Goal: Task Accomplishment & Management: Manage account settings

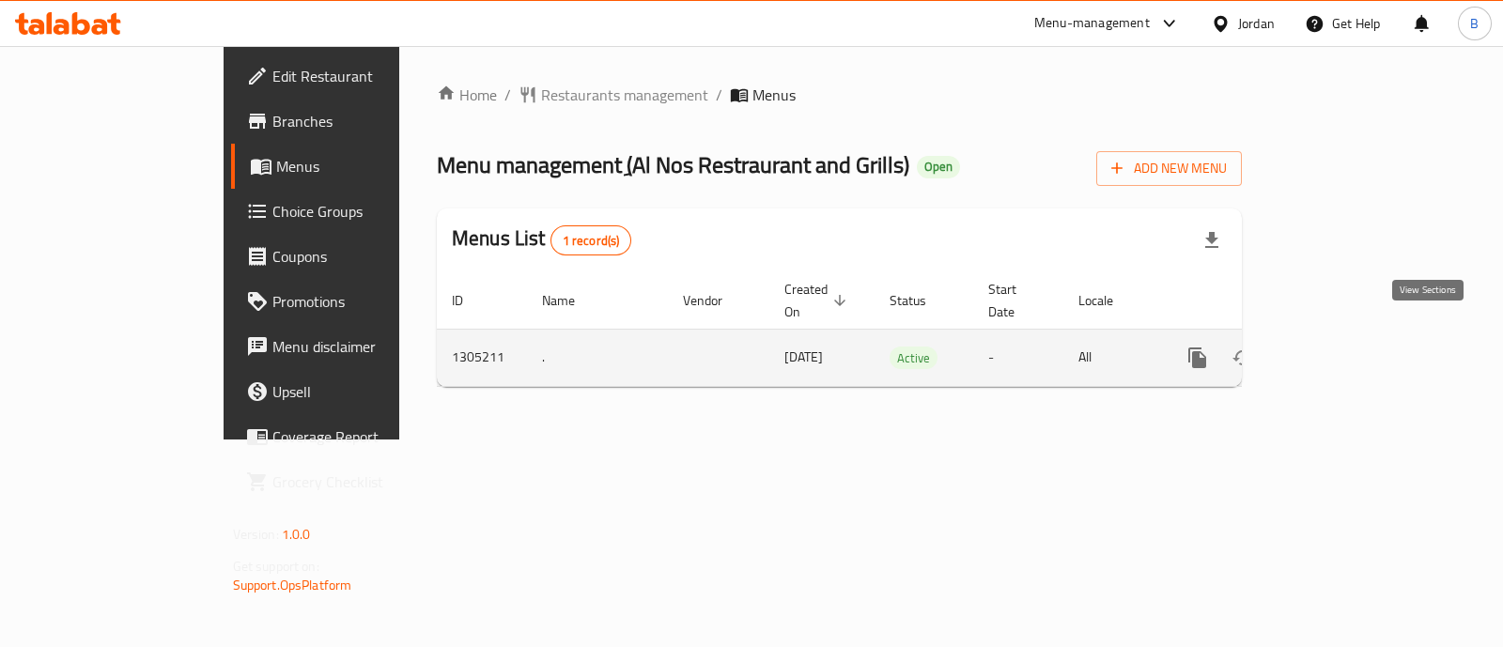
click at [1345, 347] on icon "enhanced table" at bounding box center [1333, 358] width 23 height 23
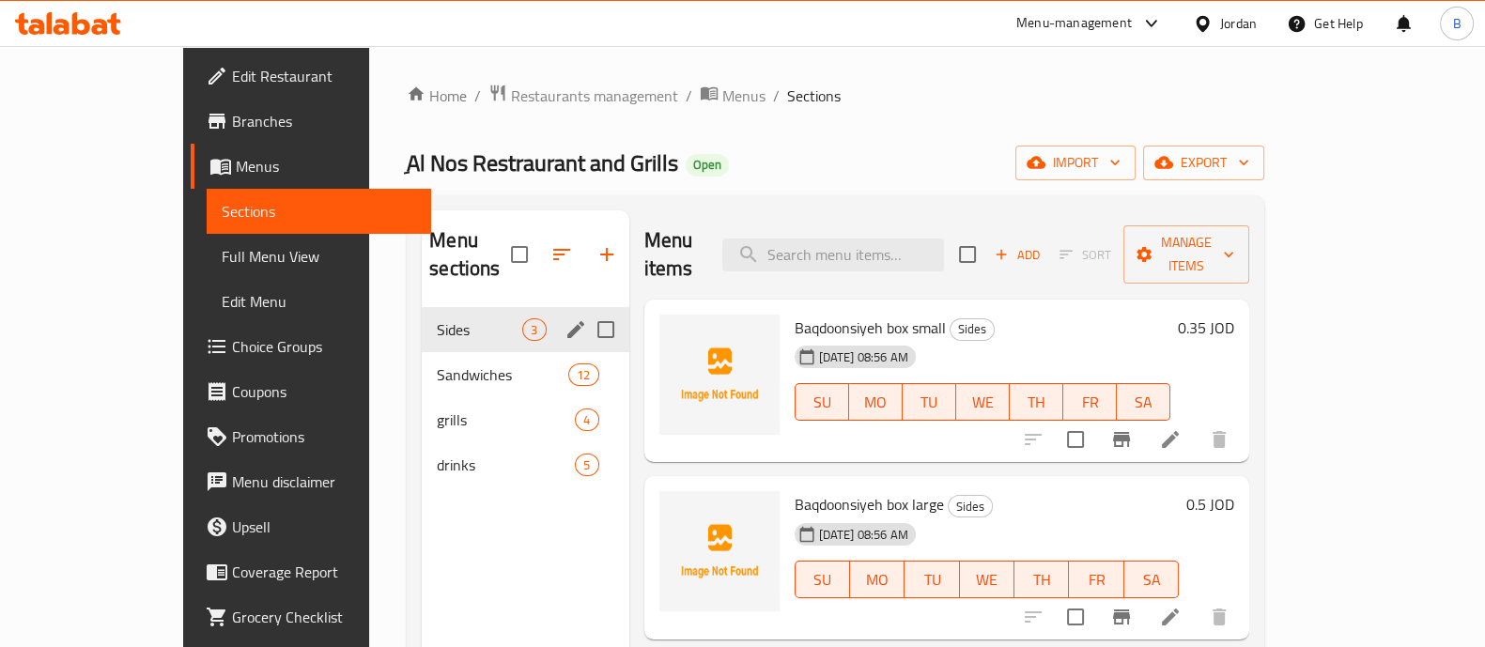
click at [422, 315] on div "Sides 3" at bounding box center [525, 329] width 207 height 45
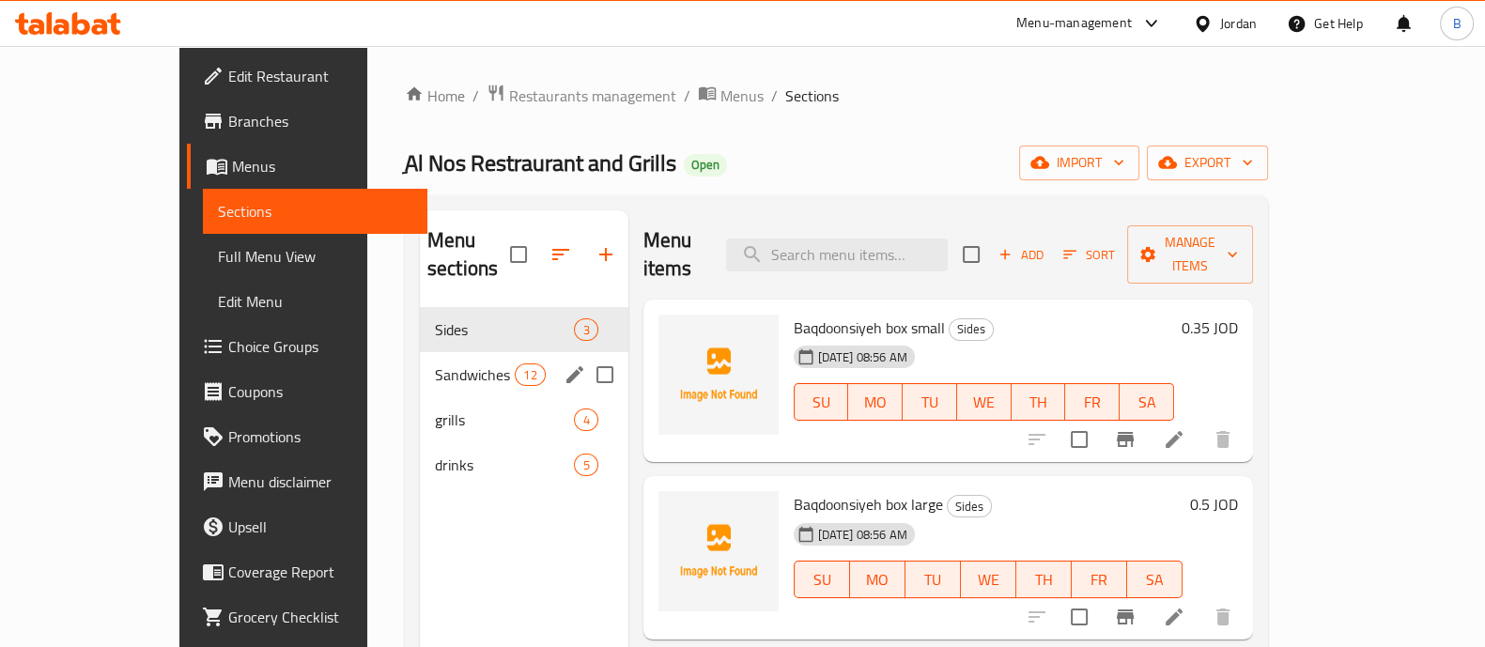
drag, startPoint x: 350, startPoint y: 325, endPoint x: 353, endPoint y: 342, distance: 17.3
click at [420, 352] on div "Sandwiches 12" at bounding box center [524, 374] width 209 height 45
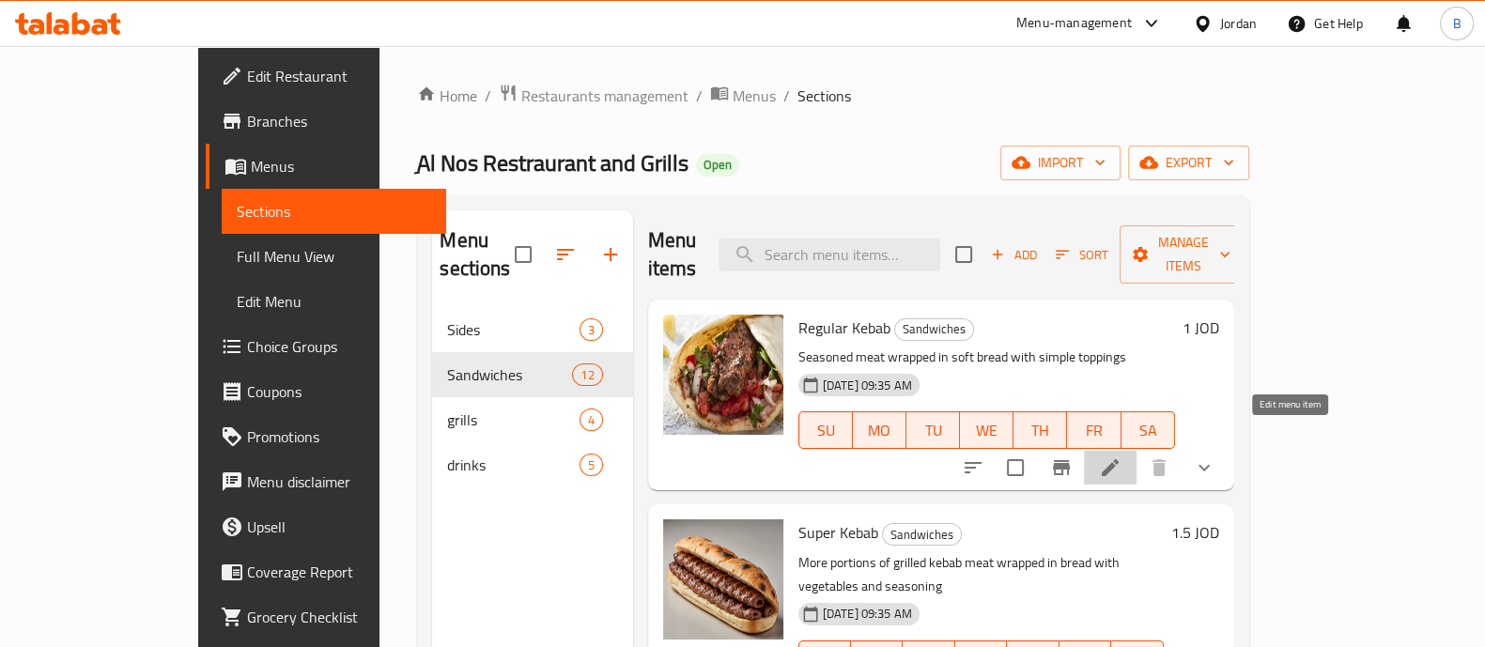
click at [1122, 457] on icon at bounding box center [1110, 468] width 23 height 23
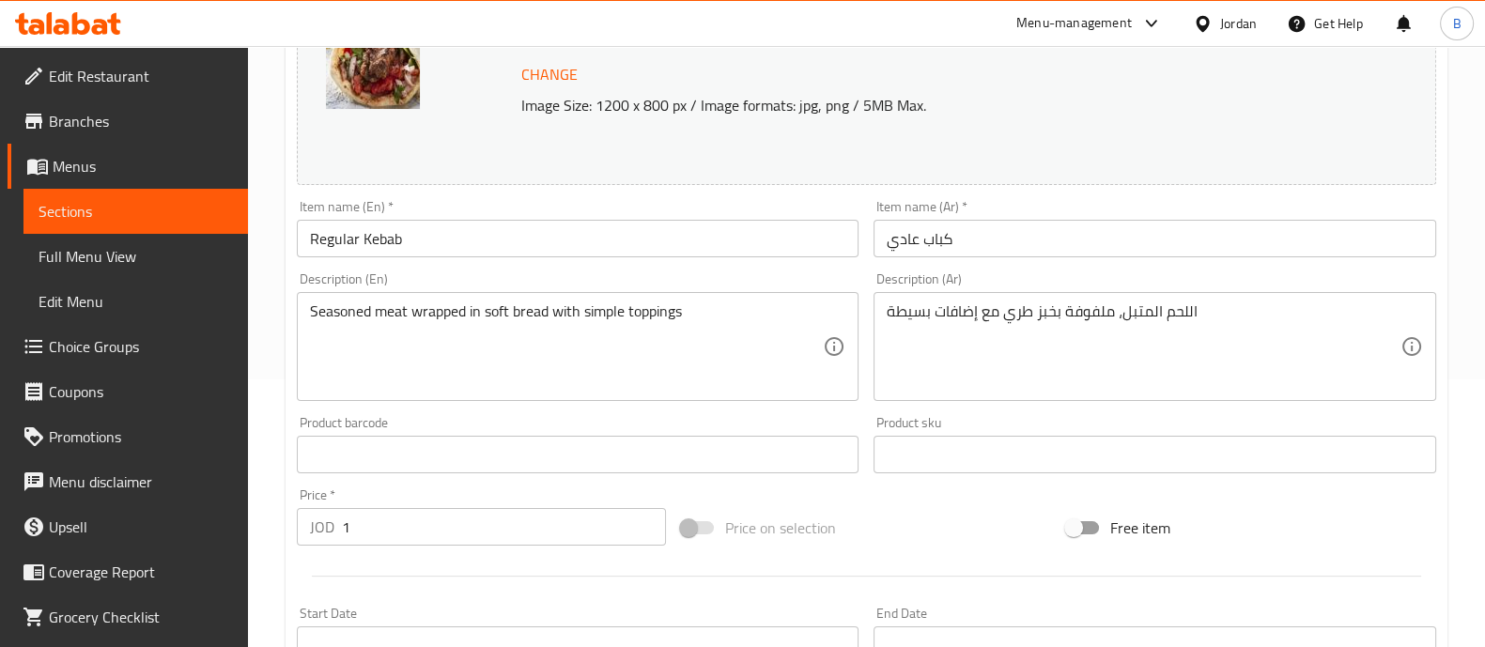
scroll to position [737, 0]
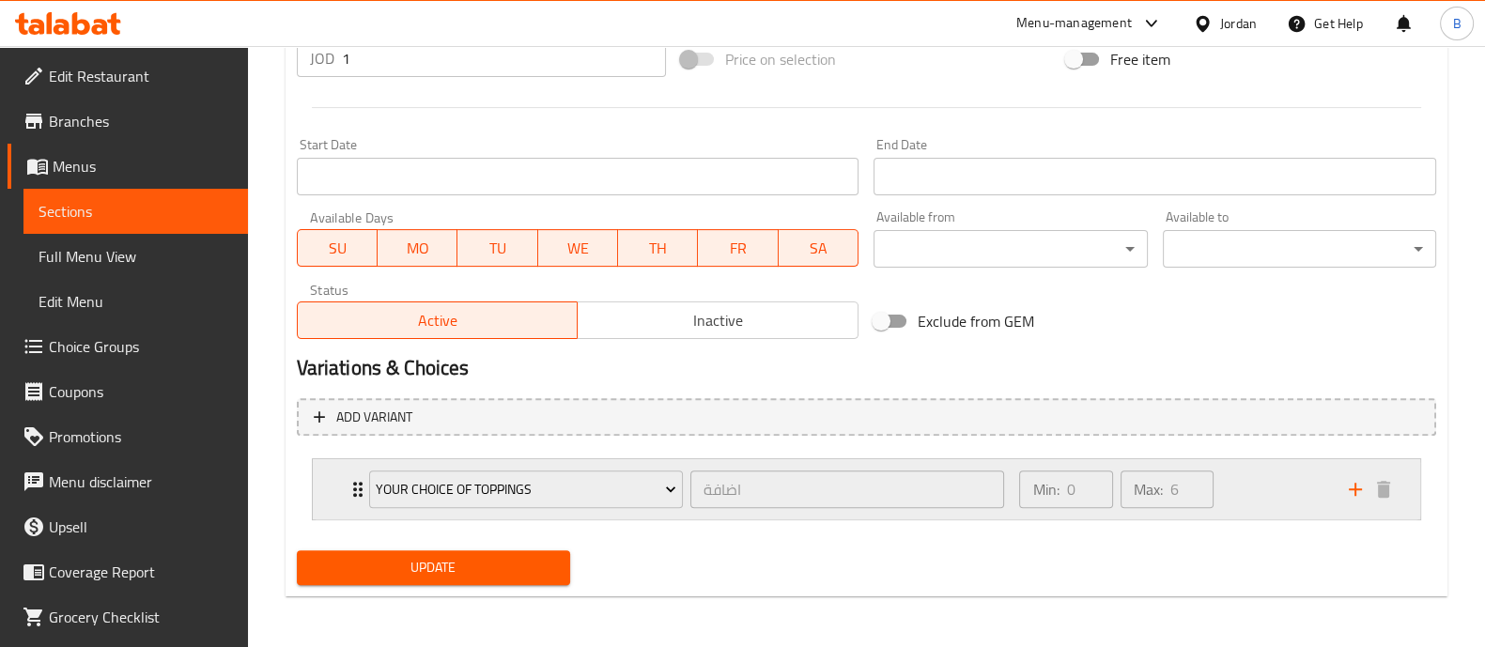
click at [1253, 481] on div "Min: 0 ​ Max: 6 ​" at bounding box center [1172, 489] width 329 height 60
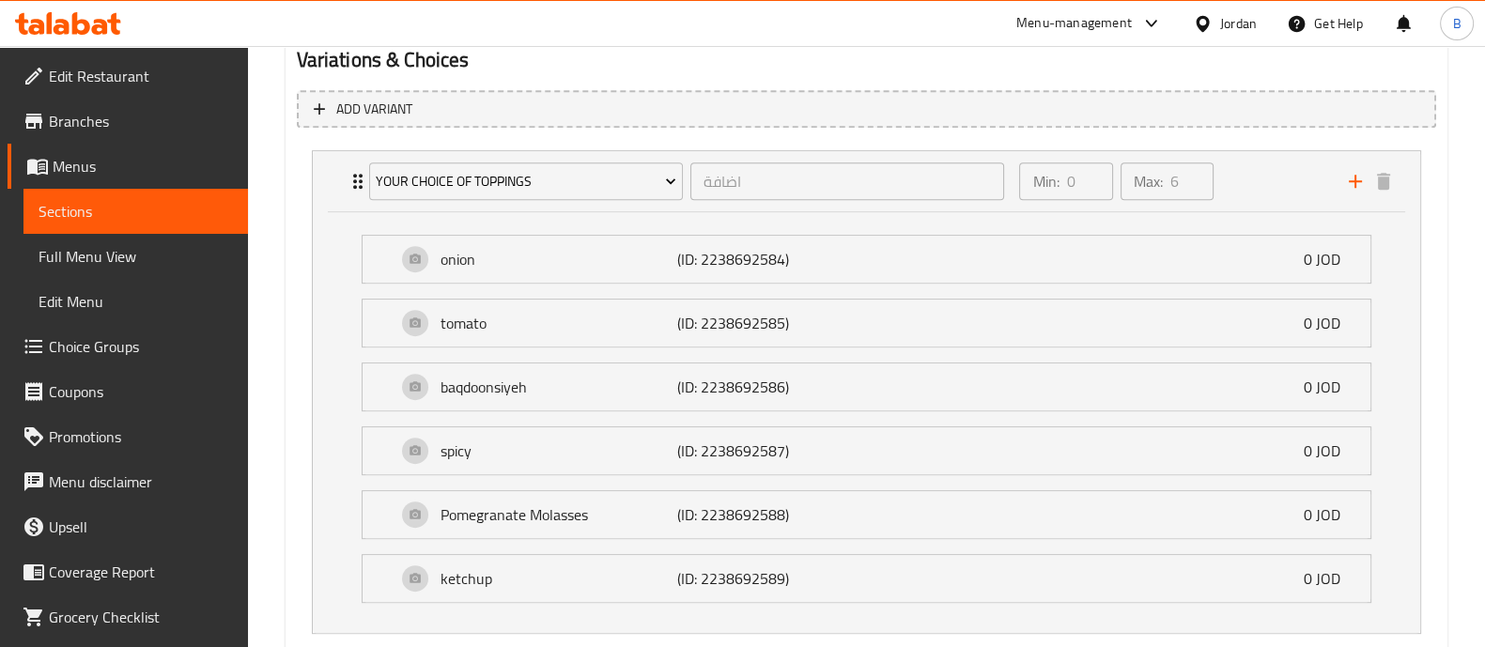
scroll to position [1157, 0]
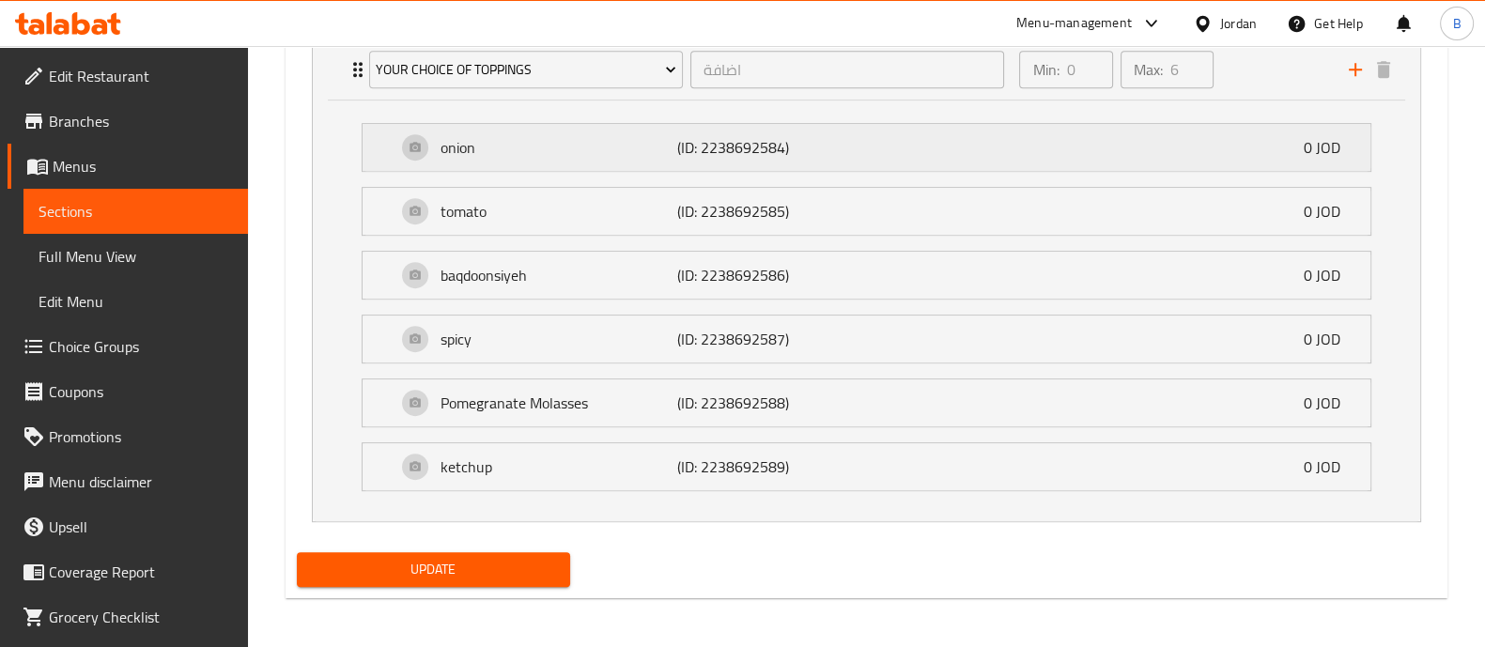
click at [1144, 140] on div "onion (ID: 2238692584) 0 JOD" at bounding box center [872, 147] width 952 height 47
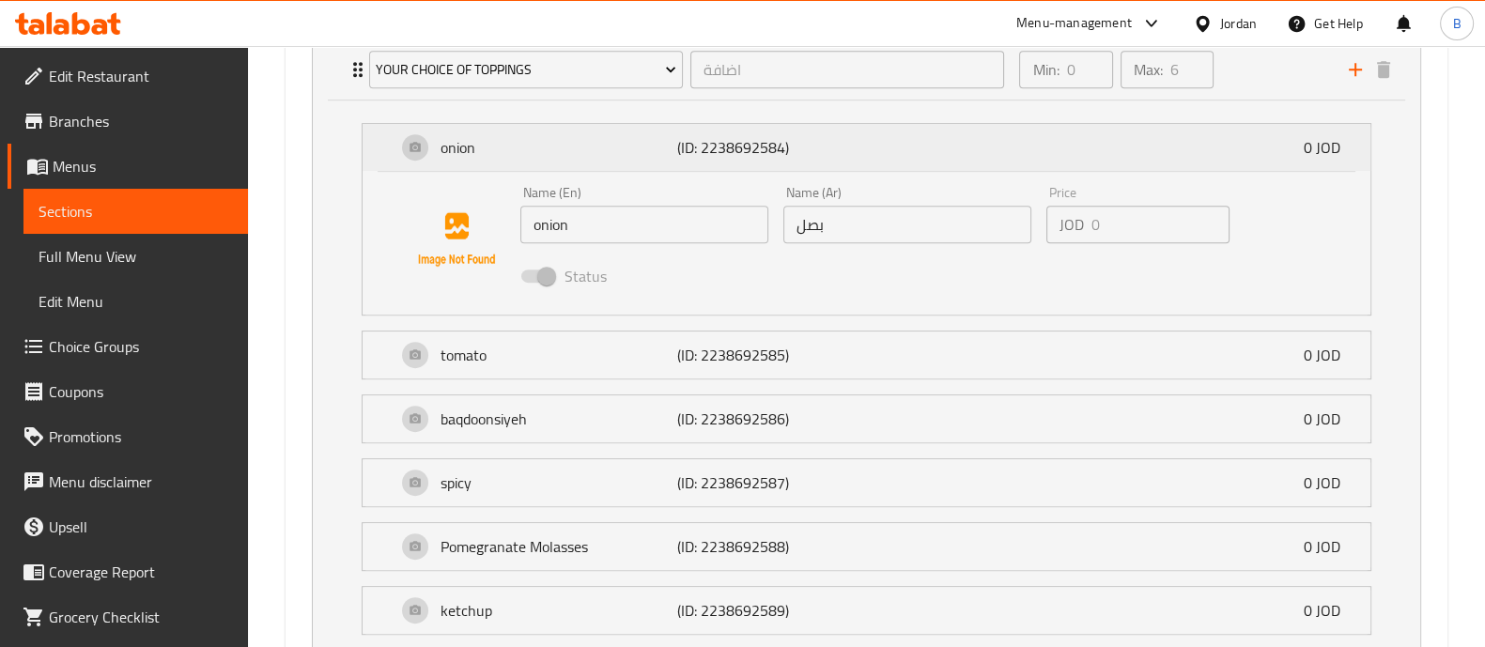
click at [1143, 148] on div "onion (ID: 2238692584) 0 JOD" at bounding box center [872, 147] width 952 height 47
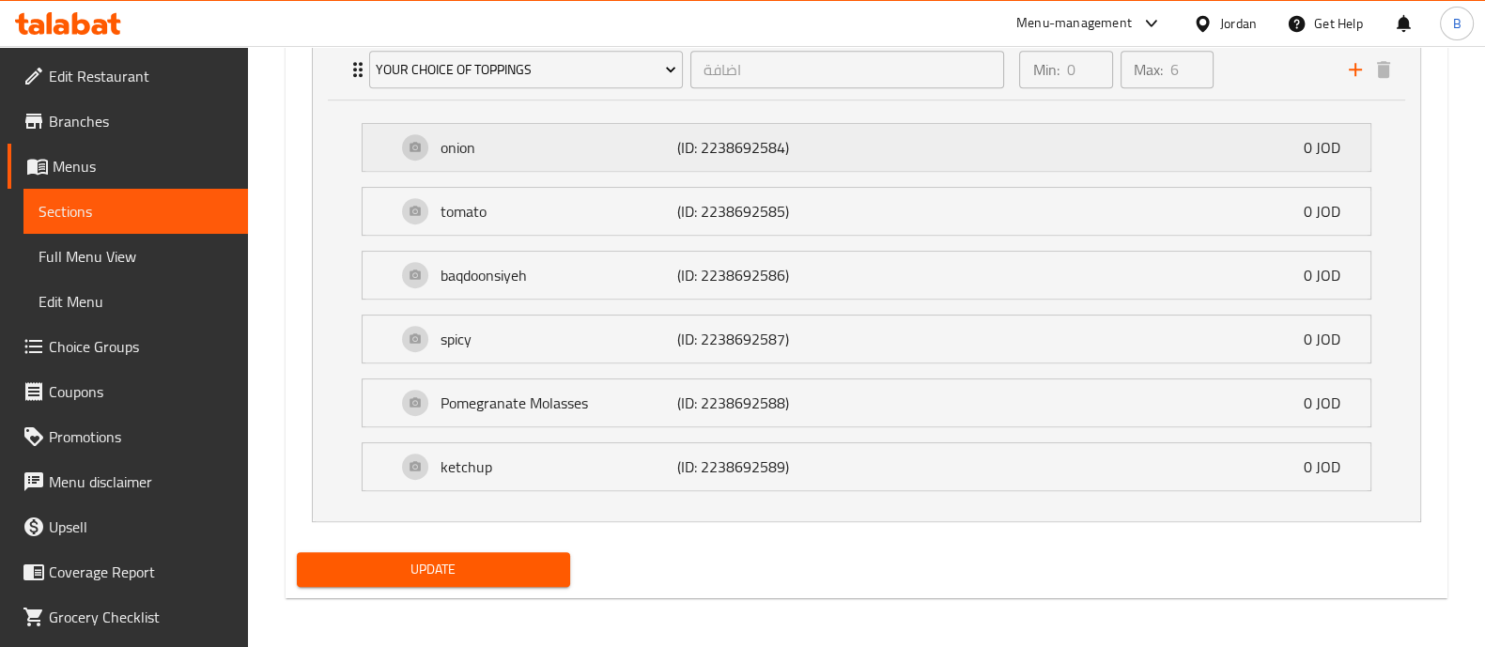
click at [1143, 148] on div "onion (ID: 2238692584) 0 JOD" at bounding box center [872, 147] width 952 height 47
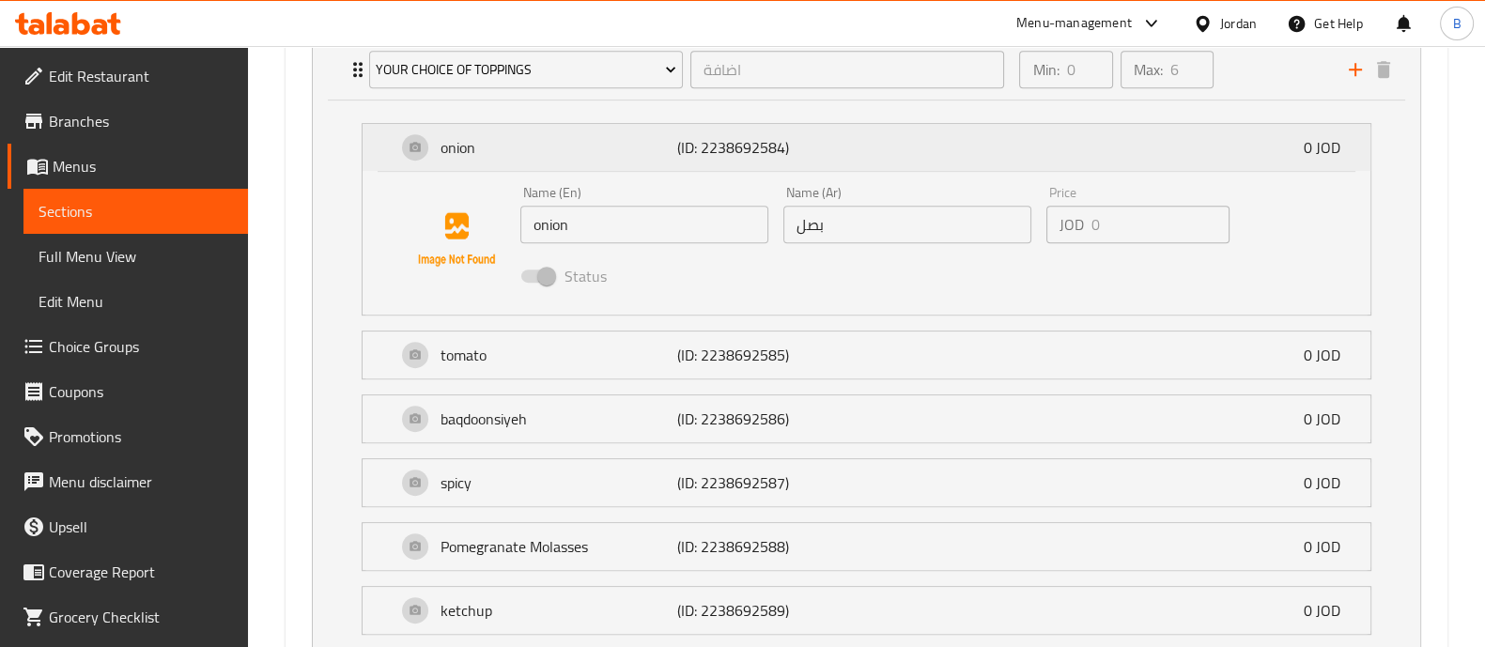
click at [1143, 148] on div "onion (ID: 2238692584) 0 JOD" at bounding box center [872, 147] width 952 height 47
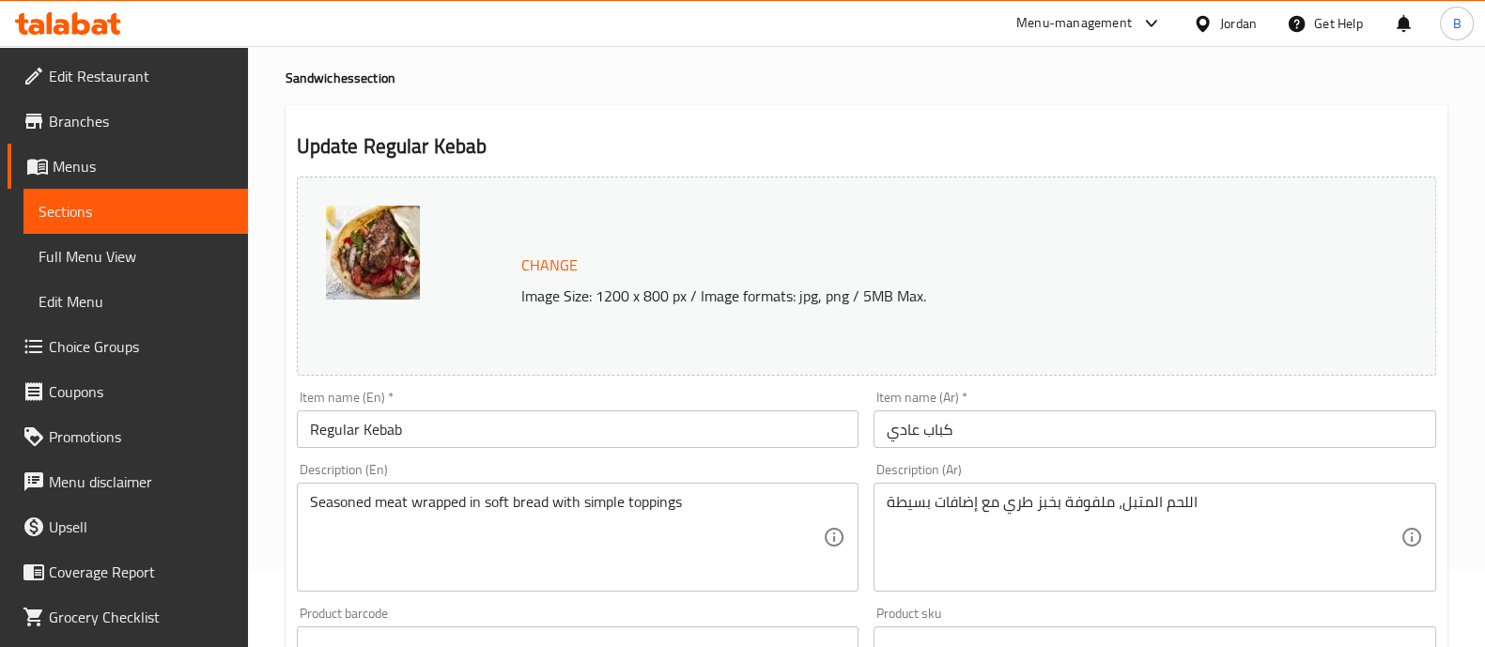
scroll to position [0, 0]
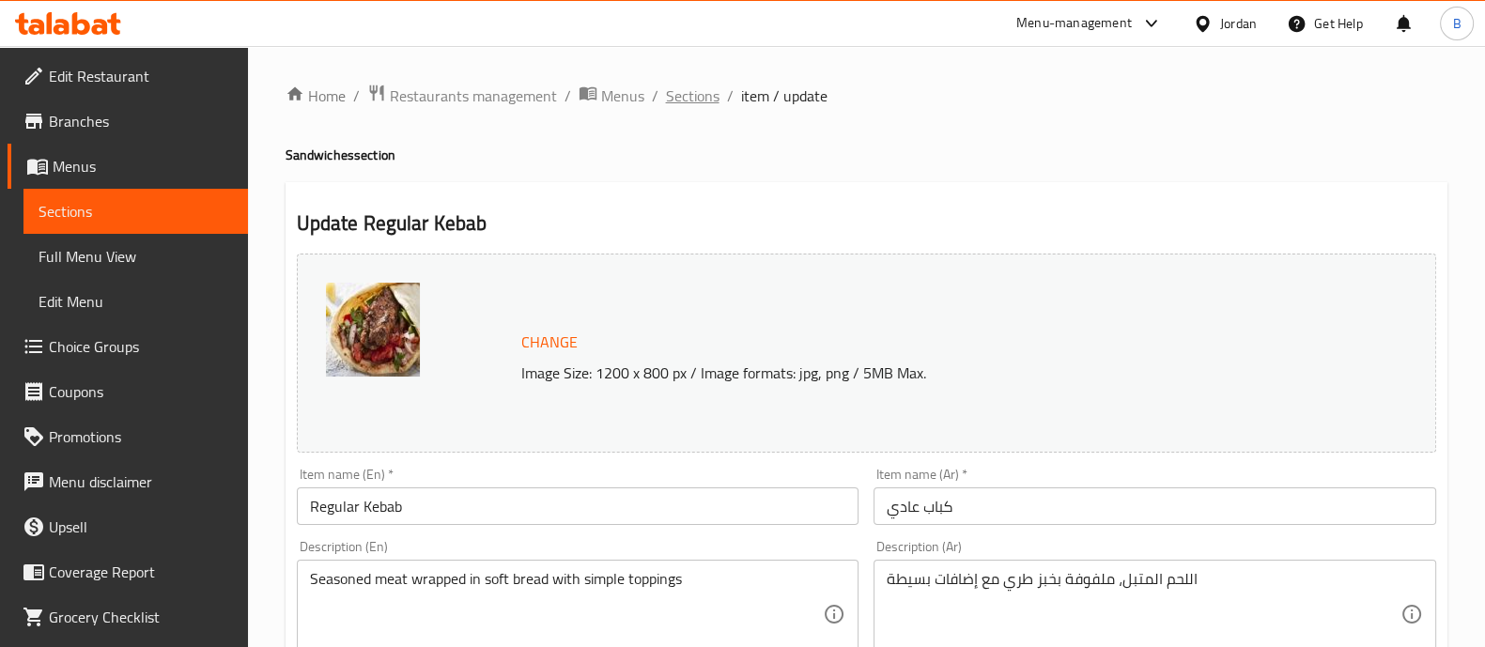
click at [672, 96] on span "Sections" at bounding box center [693, 96] width 54 height 23
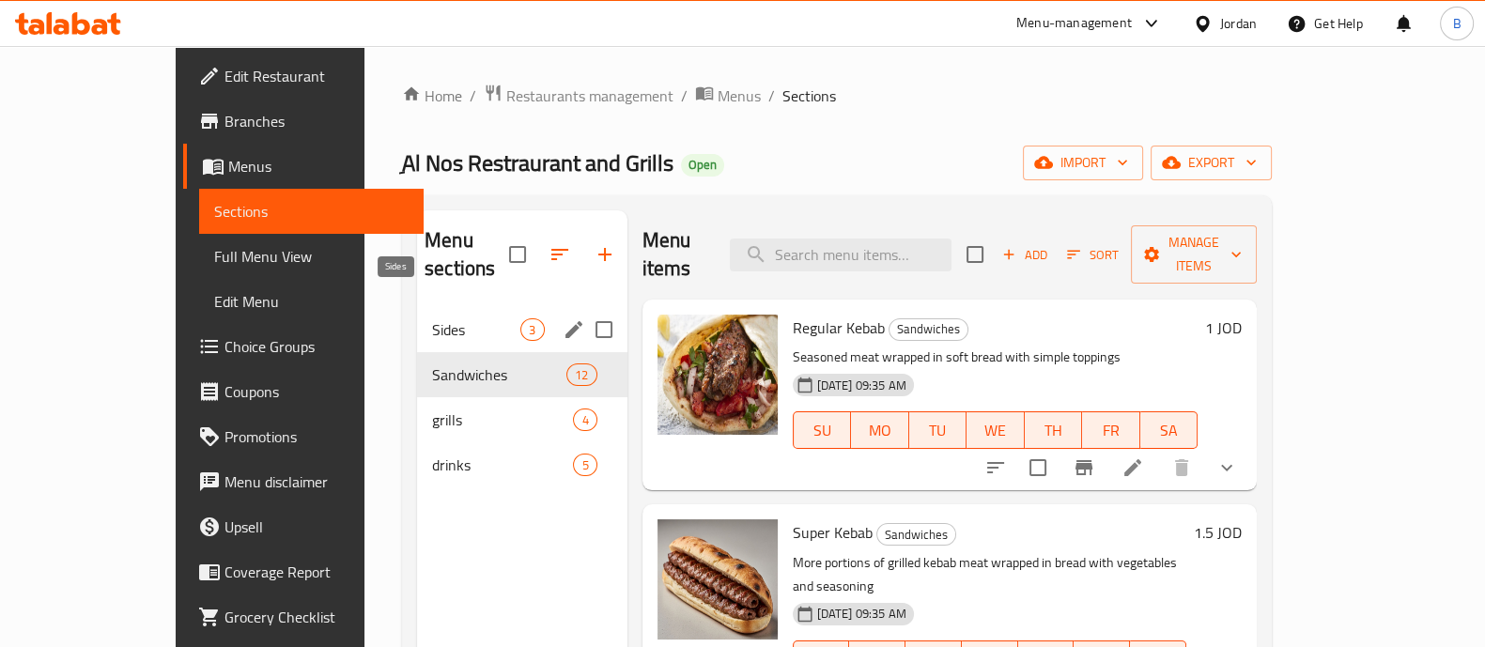
click at [432, 319] on span "Sides" at bounding box center [476, 330] width 88 height 23
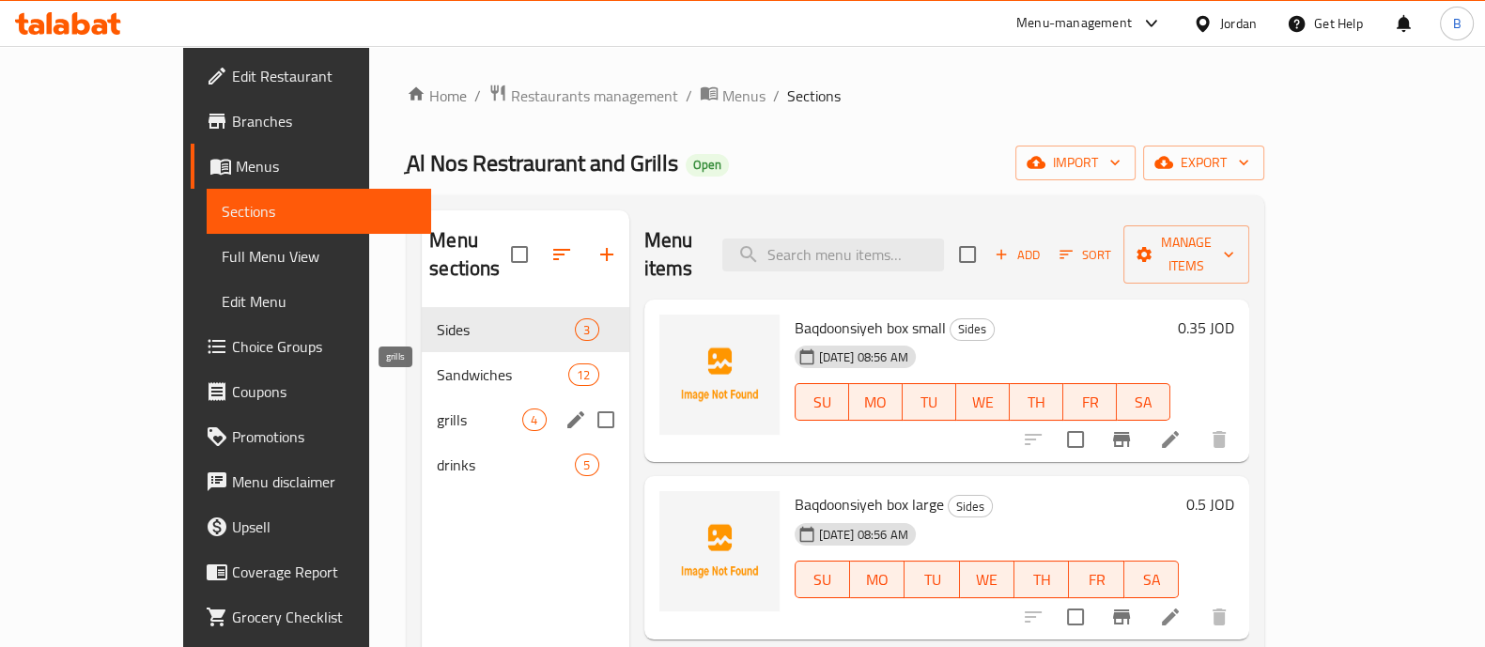
click at [437, 409] on span "grills" at bounding box center [480, 420] width 86 height 23
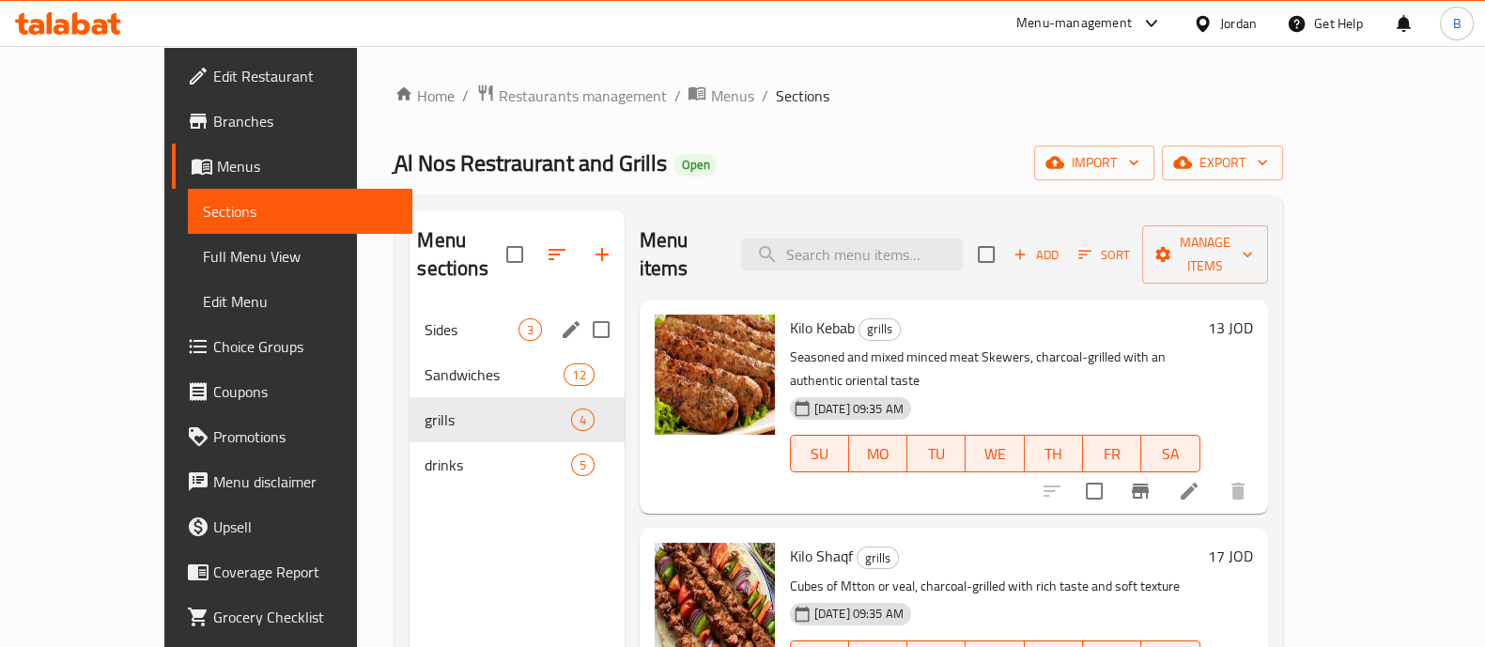
click at [410, 319] on div "Sides 3" at bounding box center [517, 329] width 214 height 45
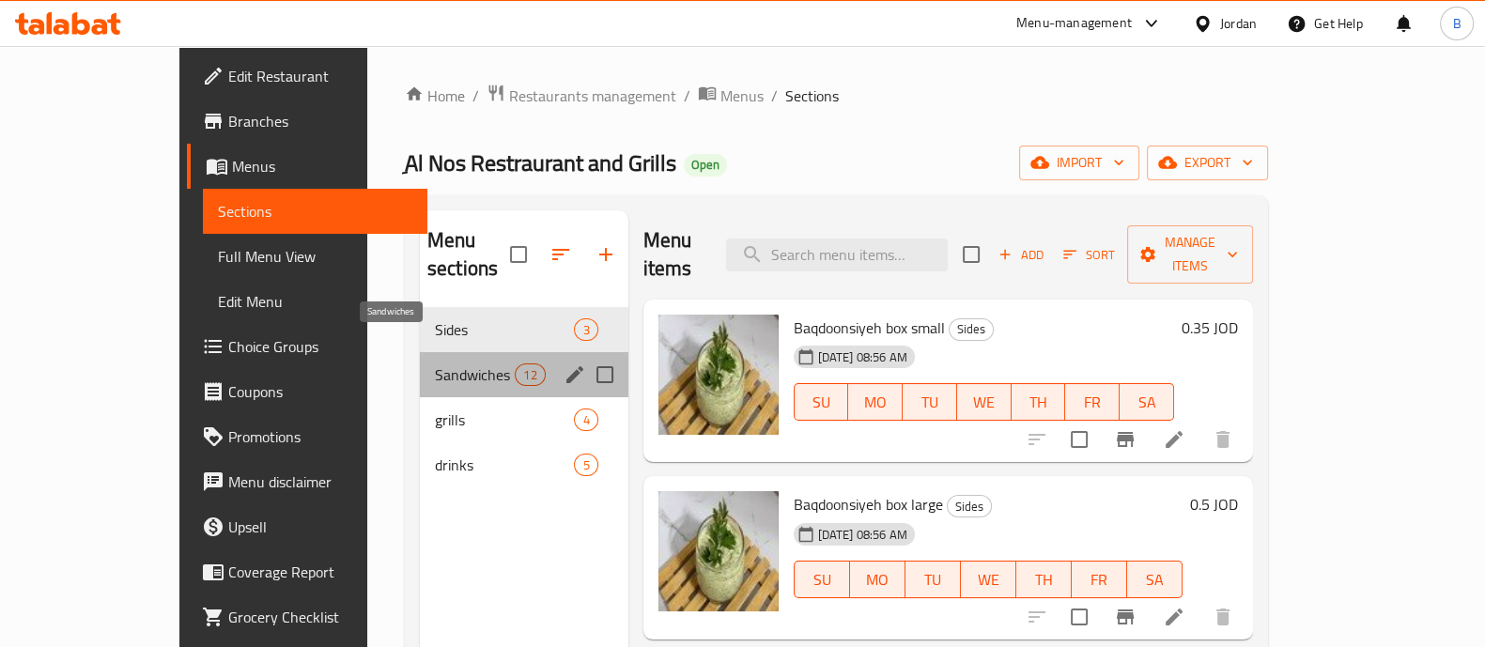
click at [462, 364] on span "Sandwiches" at bounding box center [475, 375] width 80 height 23
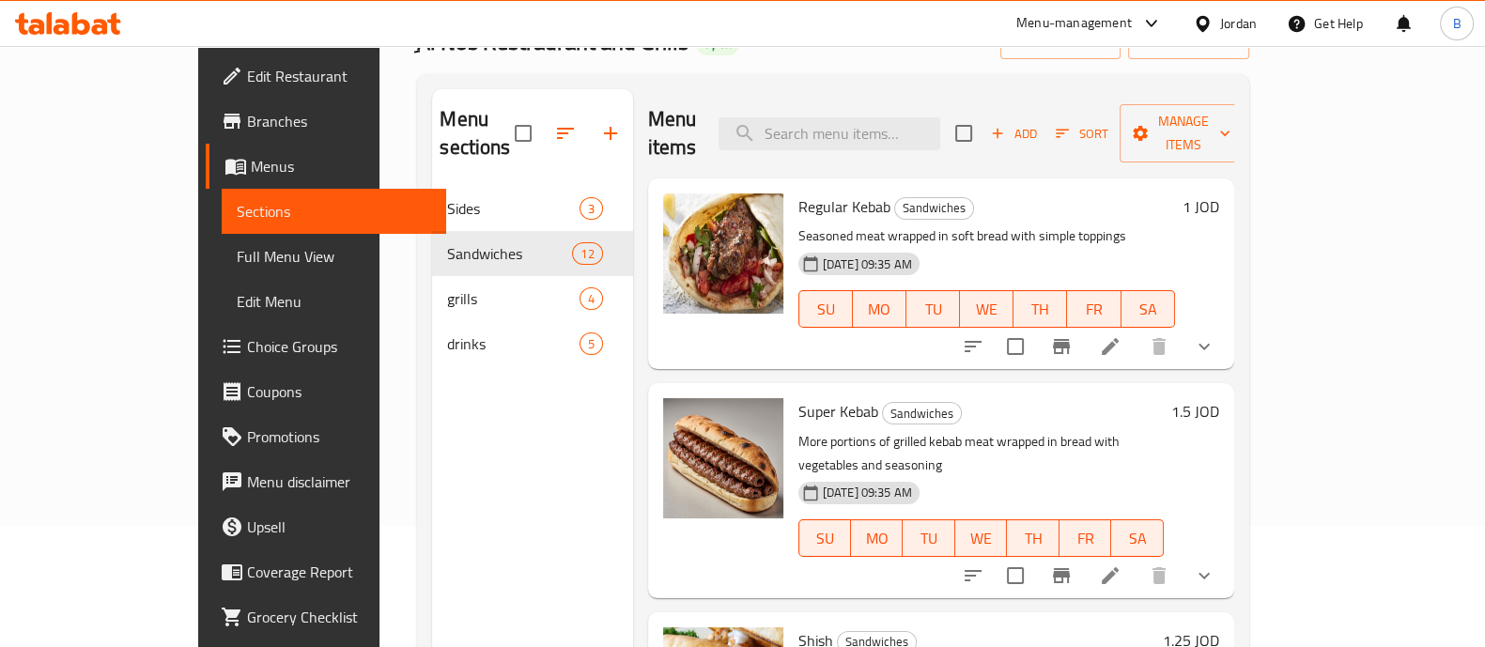
scroll to position [234, 0]
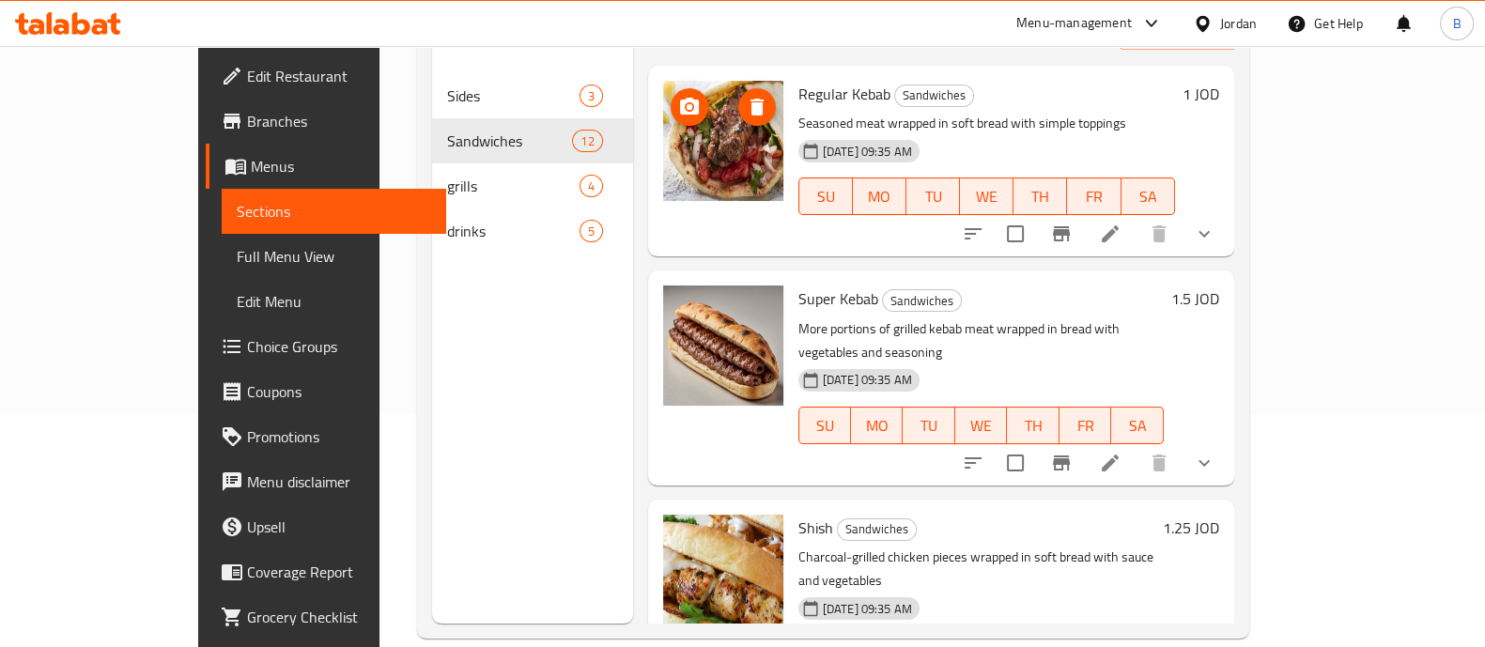
click at [723, 117] on img at bounding box center [723, 141] width 120 height 120
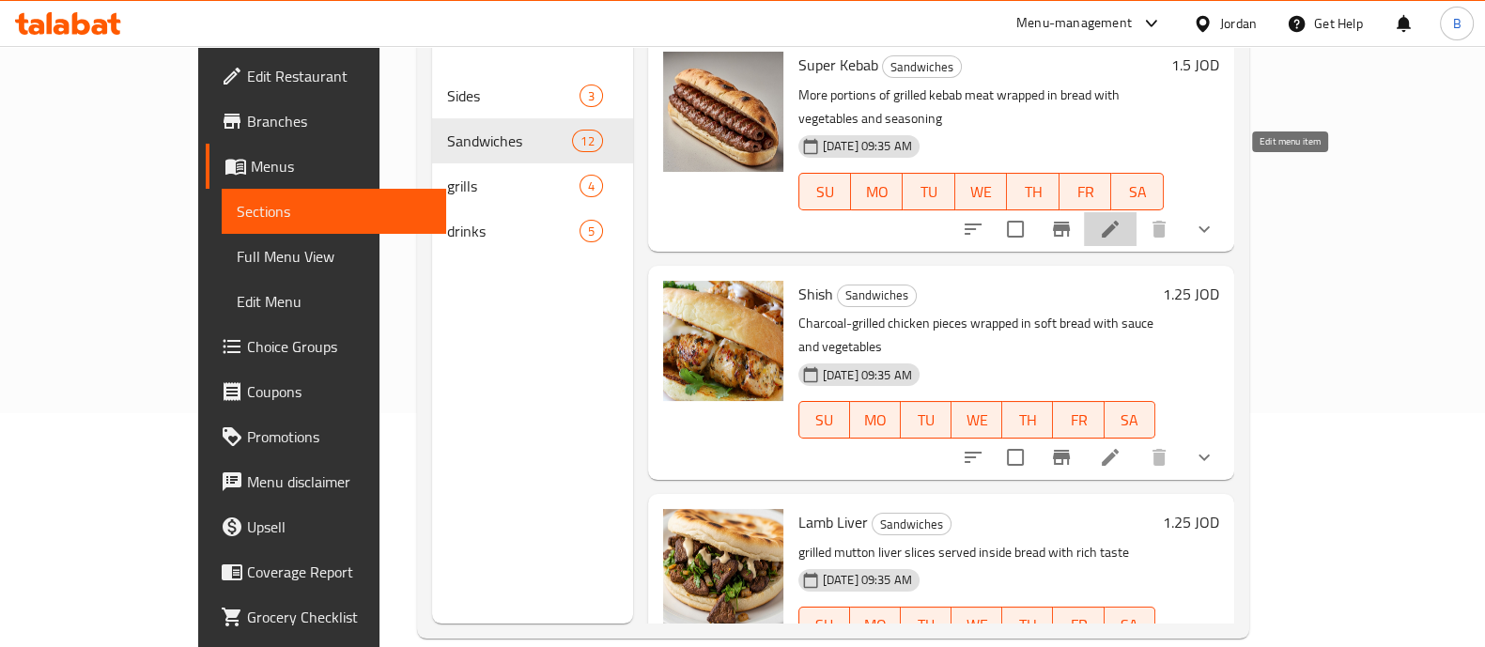
click at [1122, 218] on icon at bounding box center [1110, 229] width 23 height 23
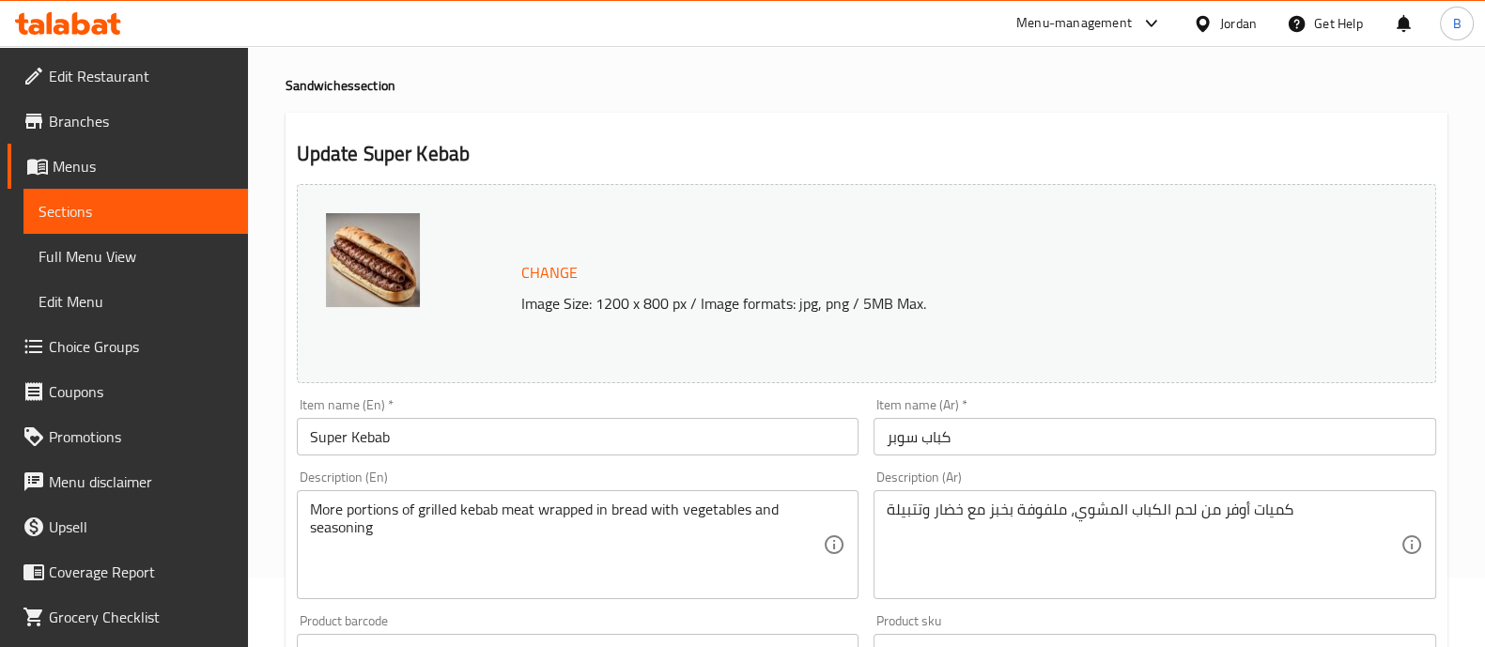
scroll to position [33, 0]
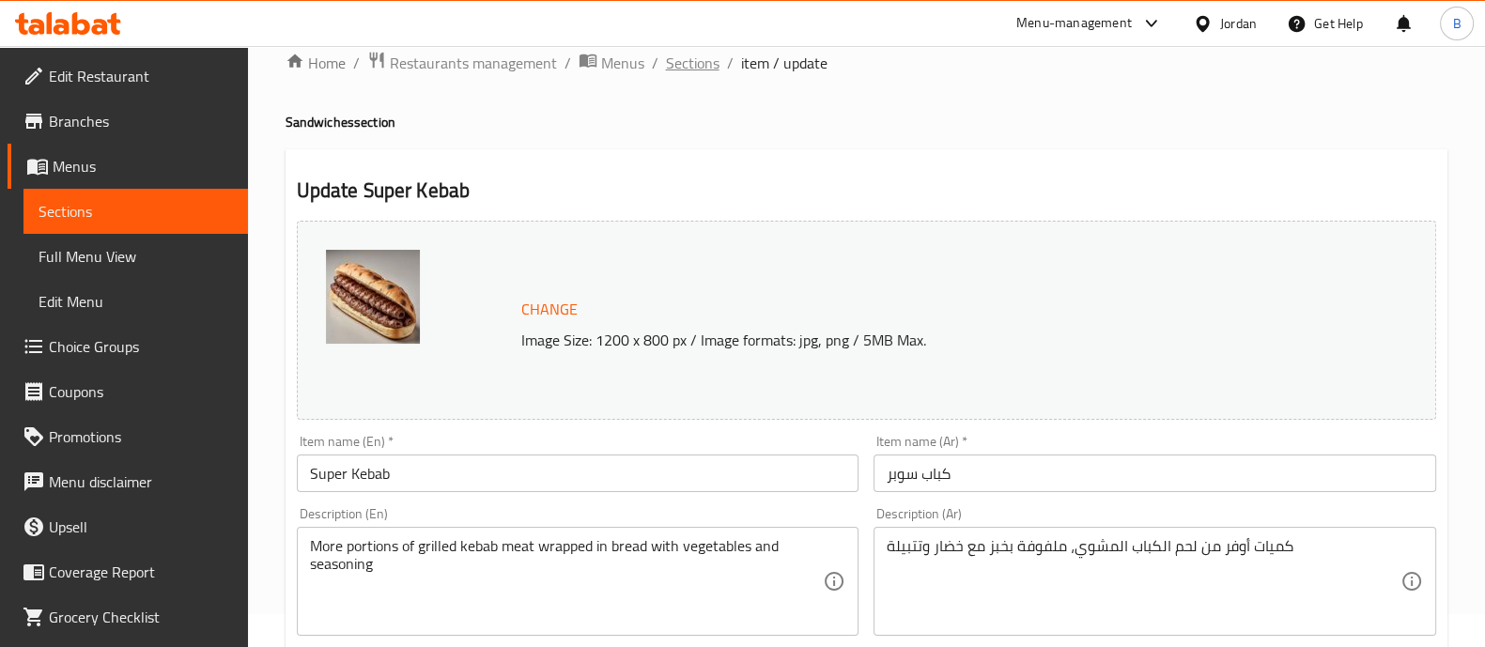
click at [677, 67] on span "Sections" at bounding box center [693, 63] width 54 height 23
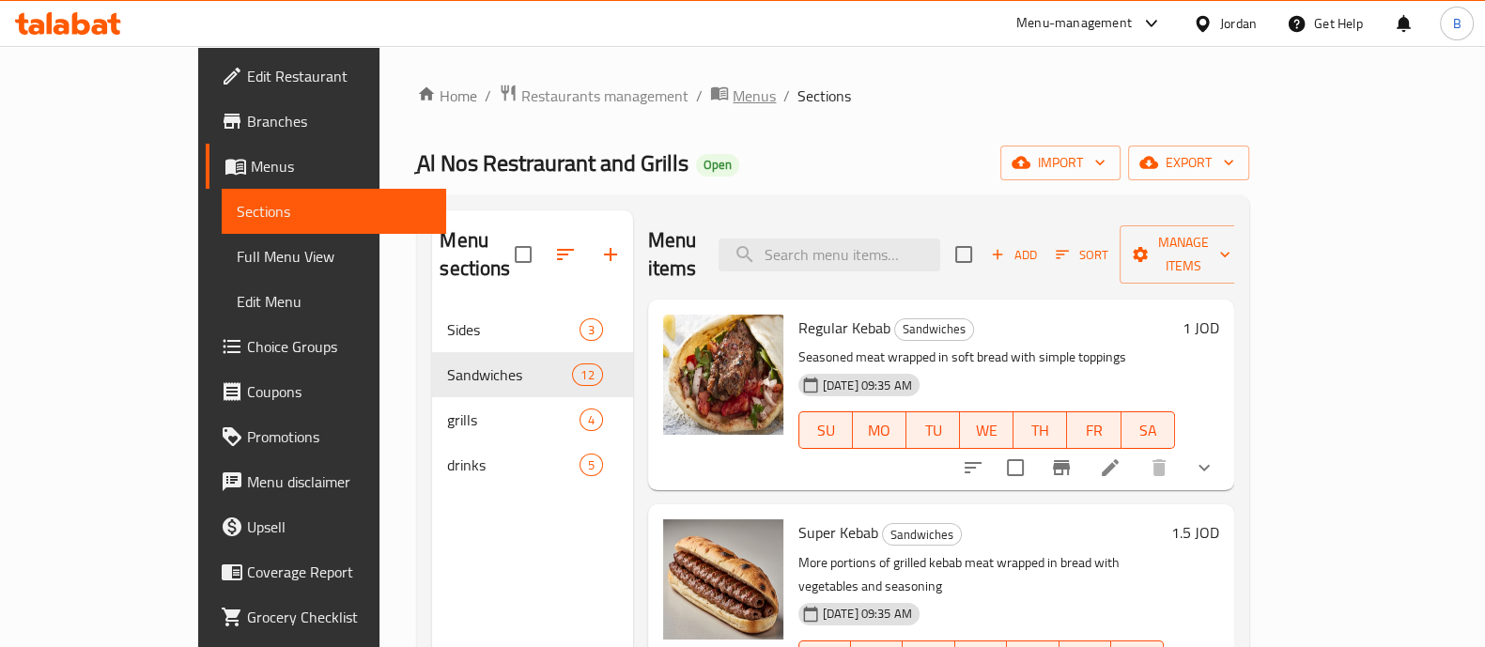
click at [733, 88] on span "Menus" at bounding box center [754, 96] width 43 height 23
